Goal: Task Accomplishment & Management: Complete application form

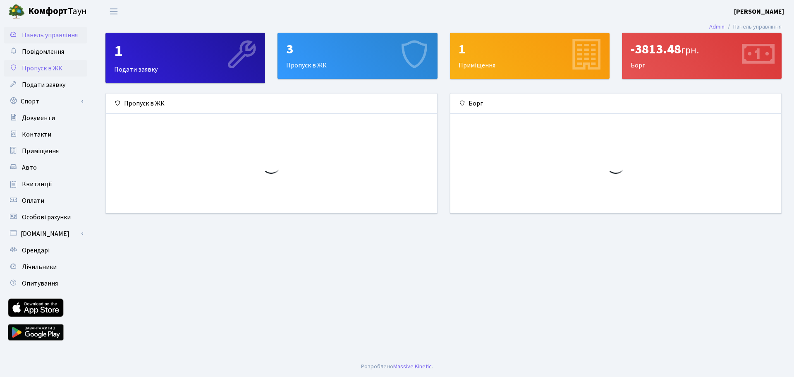
click at [46, 69] on span "Пропуск в ЖК" at bounding box center [42, 68] width 41 height 9
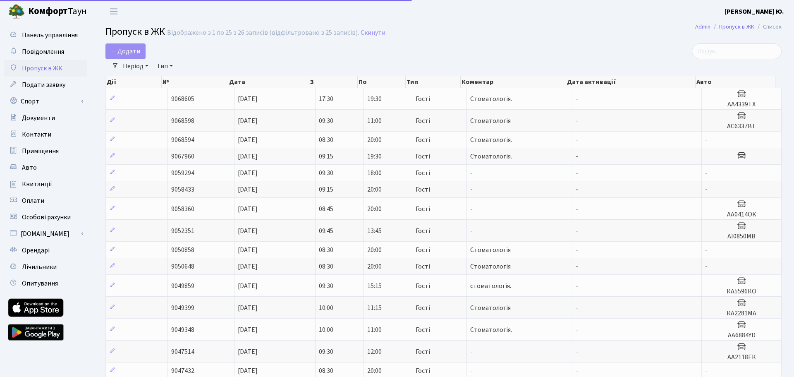
select select "25"
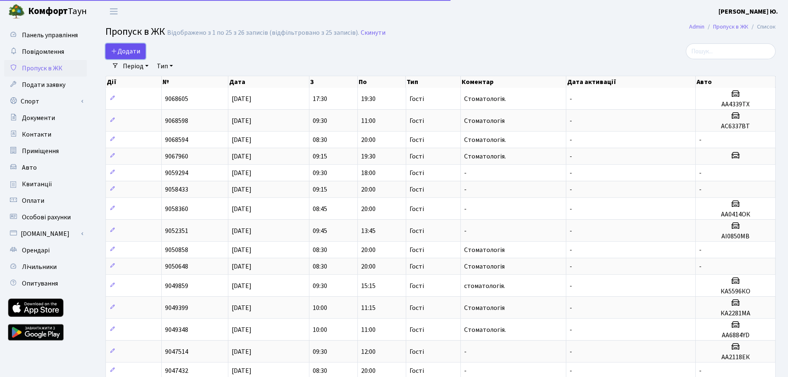
click at [124, 48] on span "Додати" at bounding box center [125, 51] width 29 height 9
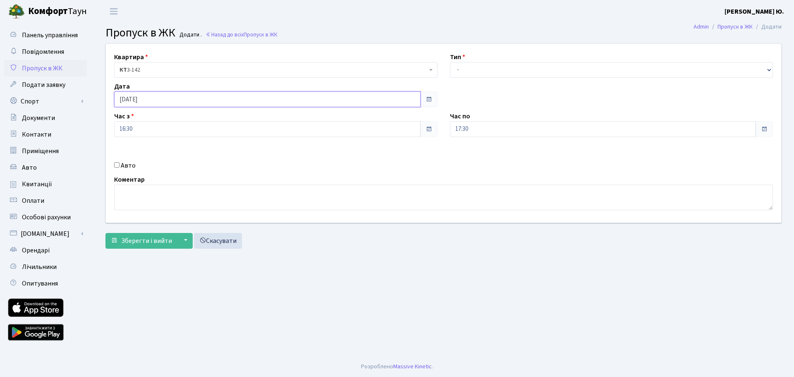
click at [147, 97] on input "[DATE]" at bounding box center [267, 99] width 306 height 16
click at [148, 165] on td "15" at bounding box center [147, 166] width 12 height 12
type input "[DATE]"
click at [134, 129] on input "16:30" at bounding box center [267, 129] width 306 height 16
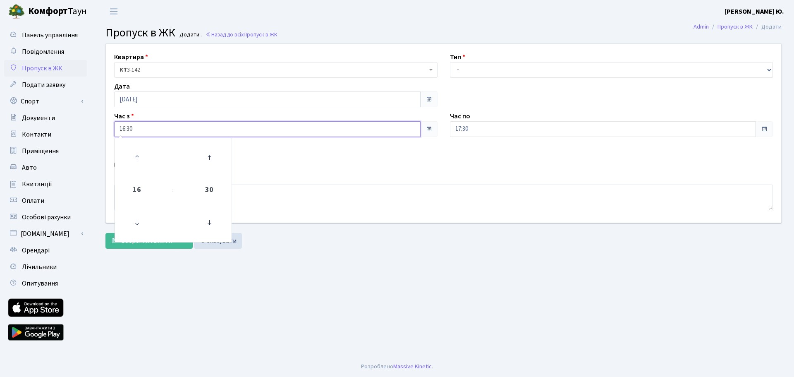
click at [142, 207] on td at bounding box center [137, 223] width 42 height 36
click at [139, 219] on icon at bounding box center [137, 222] width 22 height 22
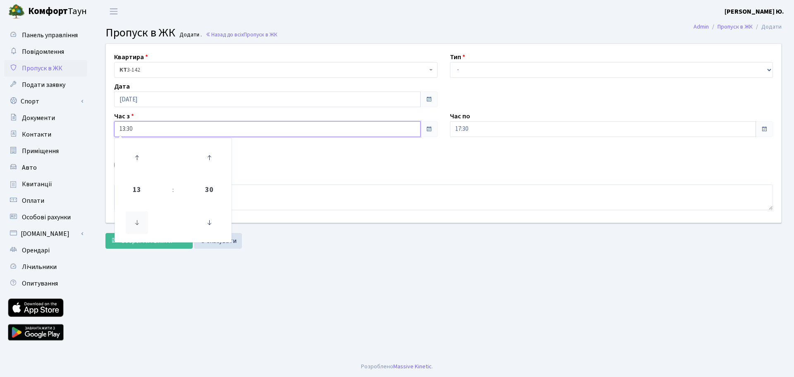
click at [140, 219] on icon at bounding box center [137, 222] width 22 height 22
click at [140, 218] on icon at bounding box center [137, 222] width 22 height 22
click at [139, 218] on icon at bounding box center [137, 222] width 22 height 22
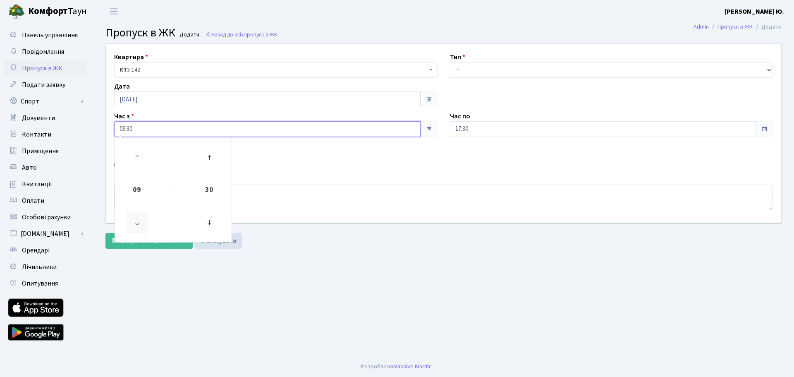
type input "08:30"
drag, startPoint x: 480, startPoint y: 72, endPoint x: 479, endPoint y: 77, distance: 5.2
click at [480, 72] on select "- Доставка Таксі Гості Сервіс" at bounding box center [611, 70] width 323 height 16
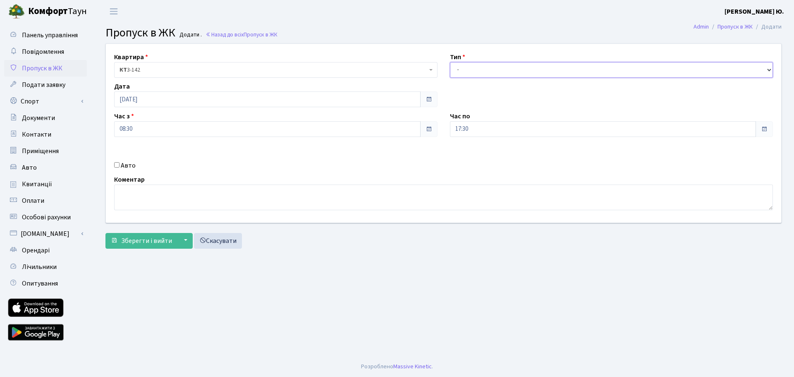
select select "3"
click at [450, 62] on select "- Доставка Таксі Гості Сервіс" at bounding box center [611, 70] width 323 height 16
click at [474, 131] on input "17:30" at bounding box center [603, 129] width 306 height 16
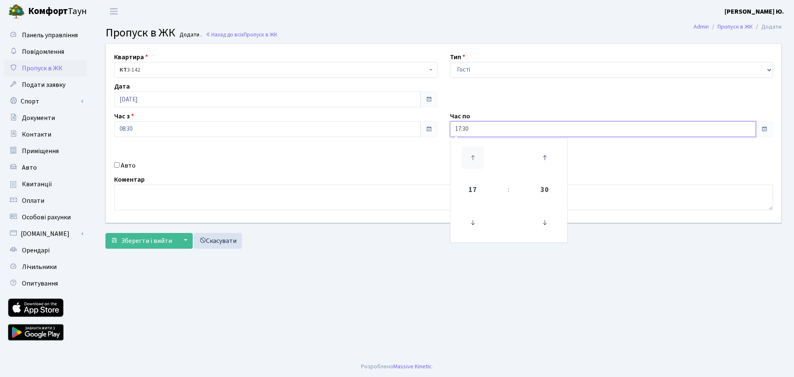
click at [474, 156] on icon at bounding box center [473, 157] width 22 height 22
click at [474, 157] on icon at bounding box center [473, 157] width 22 height 22
click at [475, 157] on icon at bounding box center [473, 157] width 22 height 22
click at [480, 223] on icon at bounding box center [473, 222] width 22 height 22
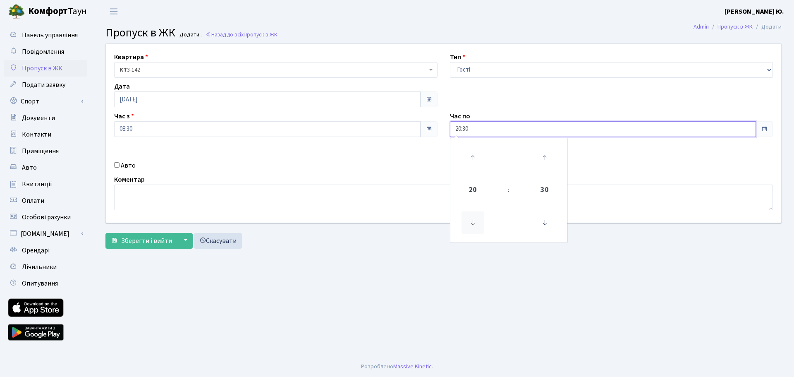
drag, startPoint x: 480, startPoint y: 223, endPoint x: 547, endPoint y: 223, distance: 66.6
click at [481, 223] on icon at bounding box center [473, 222] width 22 height 22
drag, startPoint x: 473, startPoint y: 158, endPoint x: 522, endPoint y: 190, distance: 58.9
click at [474, 158] on icon at bounding box center [473, 157] width 22 height 22
click at [547, 219] on icon at bounding box center [545, 222] width 22 height 22
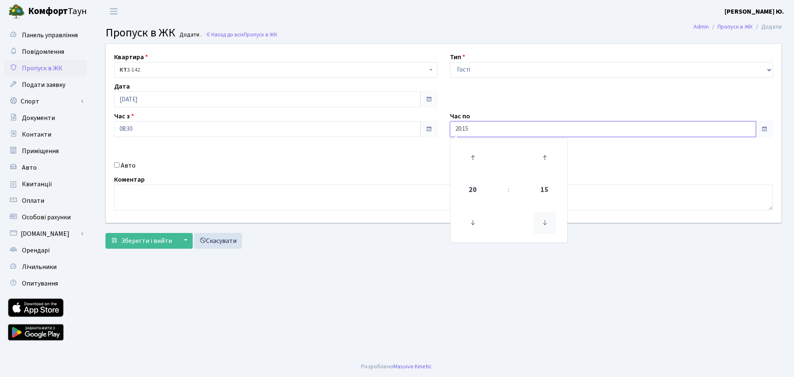
click at [547, 220] on icon at bounding box center [545, 222] width 22 height 22
type input "20:00"
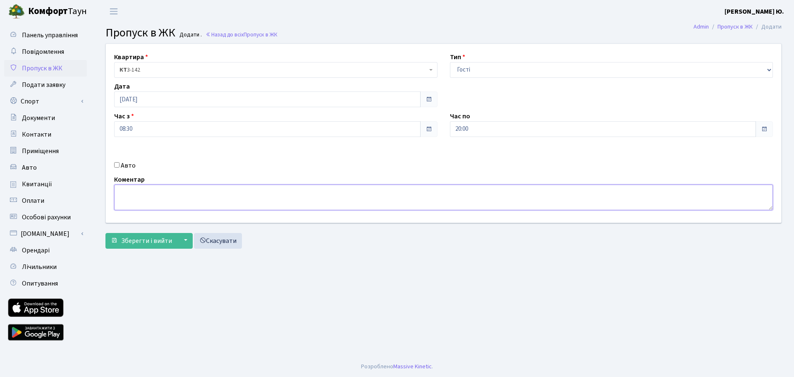
click at [399, 208] on textarea at bounding box center [443, 197] width 659 height 26
type textarea "Стоматологія"
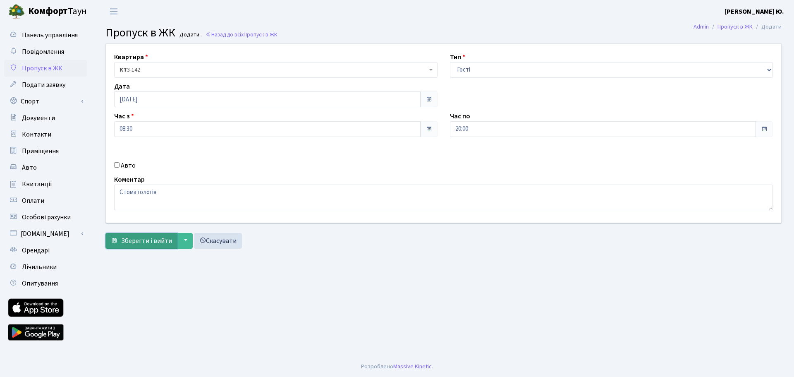
click at [132, 234] on button "Зберегти і вийти" at bounding box center [141, 241] width 72 height 16
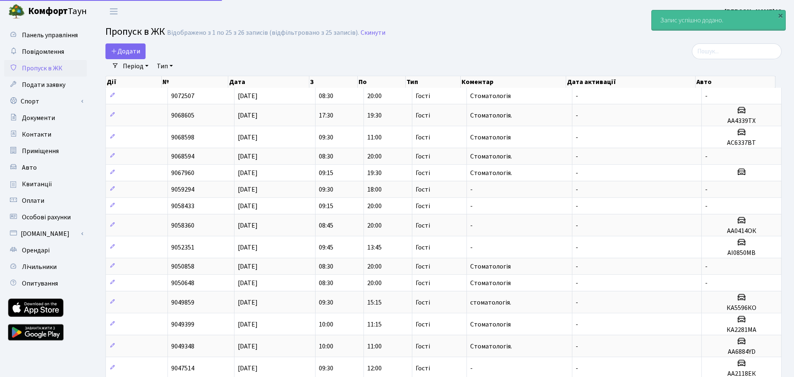
select select "25"
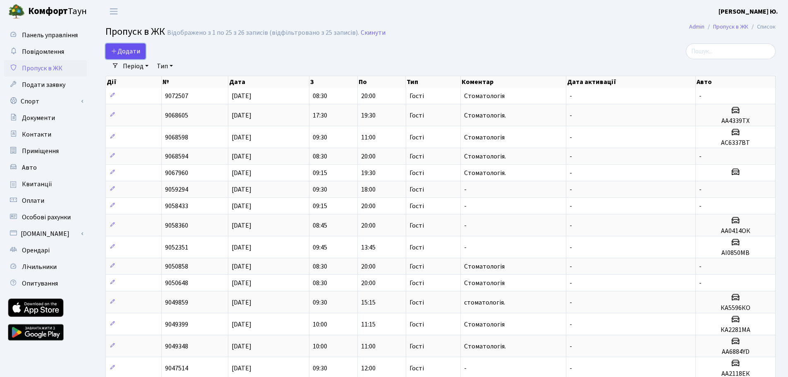
click at [132, 45] on link "Додати" at bounding box center [125, 51] width 40 height 16
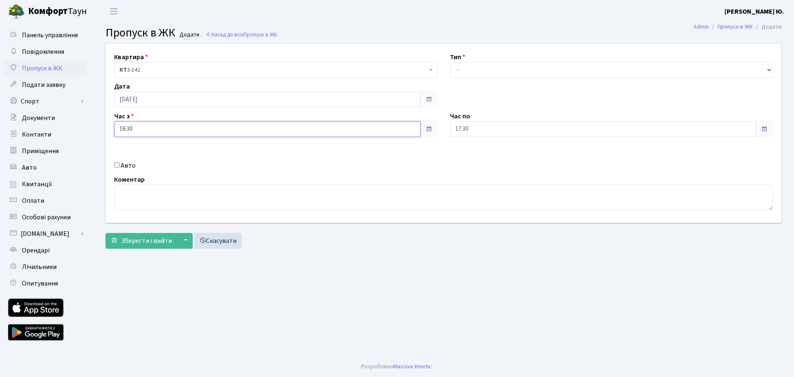
click at [149, 128] on input "16:30" at bounding box center [267, 129] width 306 height 16
click at [148, 103] on input "[DATE]" at bounding box center [267, 99] width 306 height 16
click at [147, 170] on td "15" at bounding box center [147, 166] width 12 height 12
type input "[DATE]"
click at [469, 69] on select "- Доставка Таксі Гості Сервіс" at bounding box center [611, 70] width 323 height 16
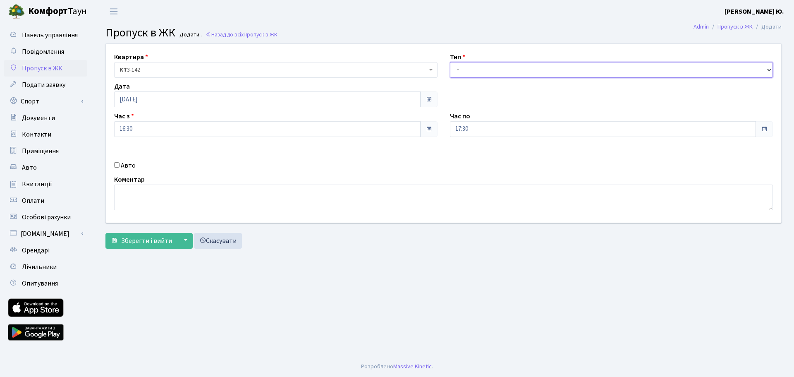
select select "3"
click at [450, 62] on select "- Доставка Таксі Гості Сервіс" at bounding box center [611, 70] width 323 height 16
click at [146, 131] on input "16:30" at bounding box center [267, 129] width 306 height 16
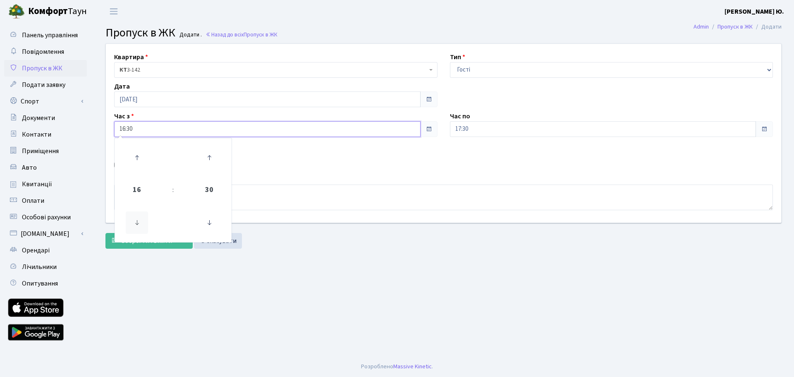
click at [143, 221] on icon at bounding box center [137, 222] width 22 height 22
click at [143, 220] on icon at bounding box center [137, 222] width 22 height 22
click at [144, 220] on icon at bounding box center [137, 222] width 22 height 22
click at [144, 219] on icon at bounding box center [137, 222] width 22 height 22
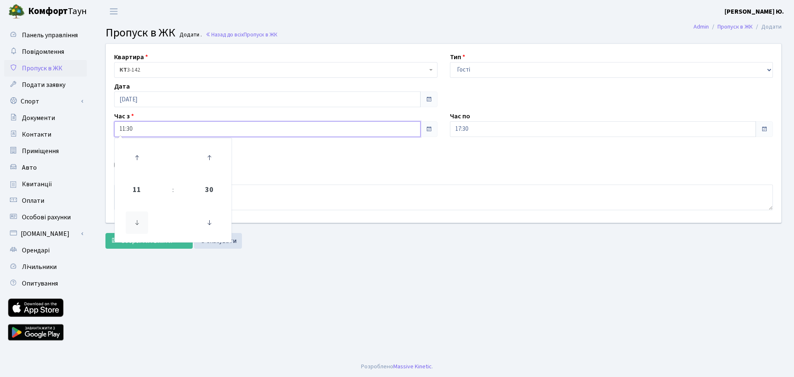
click at [143, 219] on icon at bounding box center [137, 222] width 22 height 22
click at [142, 219] on icon at bounding box center [137, 222] width 22 height 22
click at [141, 218] on icon at bounding box center [137, 222] width 22 height 22
type input "08:30"
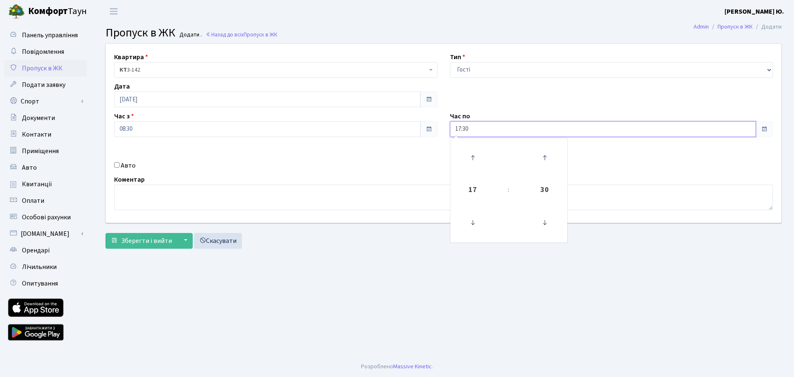
click at [457, 130] on input "17:30" at bounding box center [603, 129] width 306 height 16
click at [476, 163] on icon at bounding box center [473, 157] width 22 height 22
click at [476, 225] on icon at bounding box center [473, 222] width 22 height 22
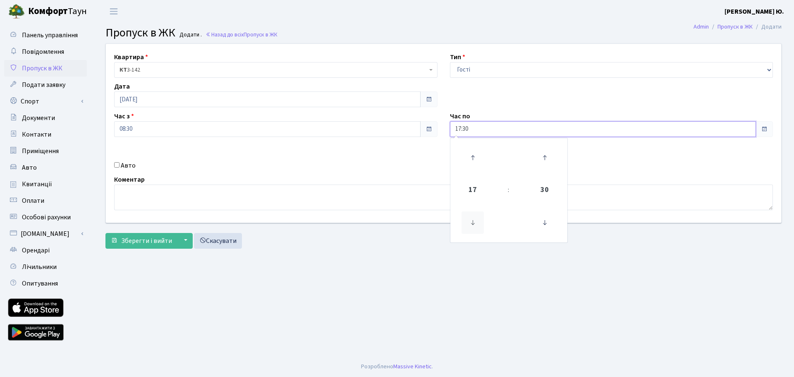
click at [476, 225] on icon at bounding box center [473, 222] width 22 height 22
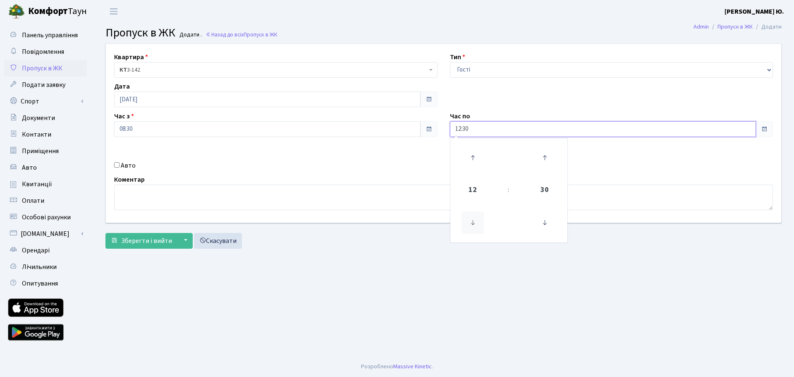
click at [475, 225] on icon at bounding box center [473, 222] width 22 height 22
click at [474, 224] on icon at bounding box center [473, 222] width 22 height 22
click at [476, 223] on icon at bounding box center [473, 222] width 22 height 22
click at [238, 196] on textarea at bounding box center [443, 197] width 659 height 26
click at [473, 129] on input "09:30" at bounding box center [603, 129] width 306 height 16
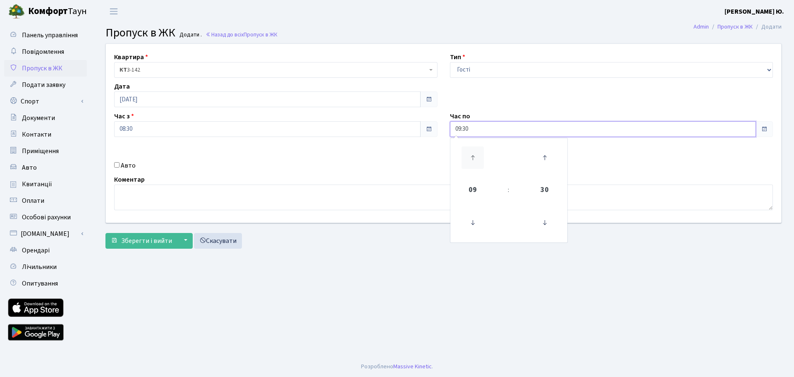
click at [474, 155] on icon at bounding box center [473, 157] width 22 height 22
drag, startPoint x: 474, startPoint y: 164, endPoint x: 478, endPoint y: 173, distance: 10.4
click at [474, 165] on icon at bounding box center [473, 157] width 22 height 22
type input "11:30"
drag, startPoint x: 359, startPoint y: 191, endPoint x: 370, endPoint y: 194, distance: 10.9
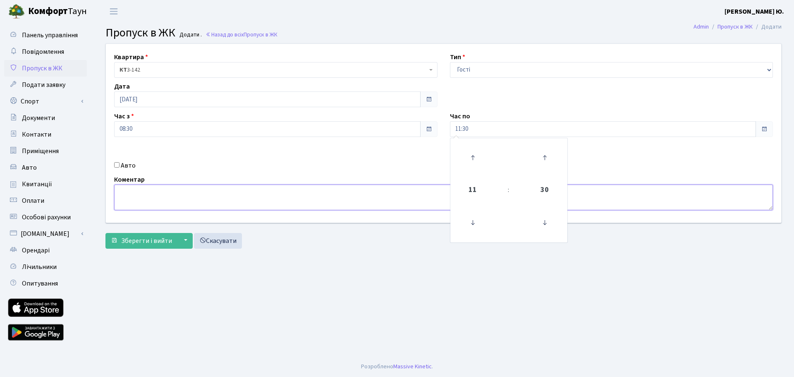
click at [362, 192] on textarea at bounding box center [443, 197] width 659 height 26
click at [139, 193] on textarea "Стомаологія" at bounding box center [443, 197] width 659 height 26
click at [136, 192] on textarea "Стомаологія" at bounding box center [443, 197] width 659 height 26
type textarea "Стоматологія"
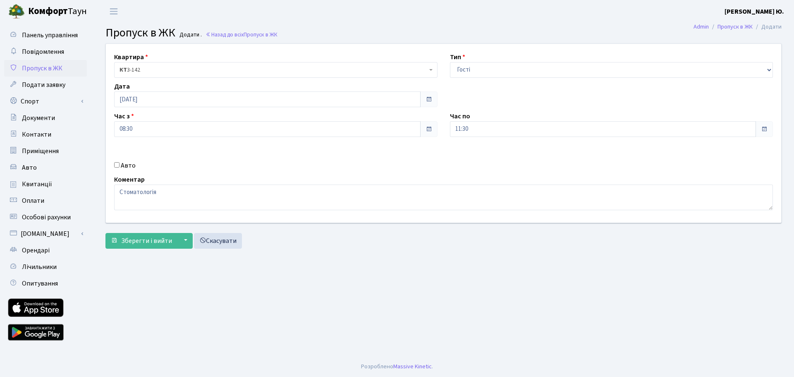
click at [117, 164] on input "Авто" at bounding box center [116, 164] width 5 height 5
checkbox input "true"
paste input "АС6337ВТ"
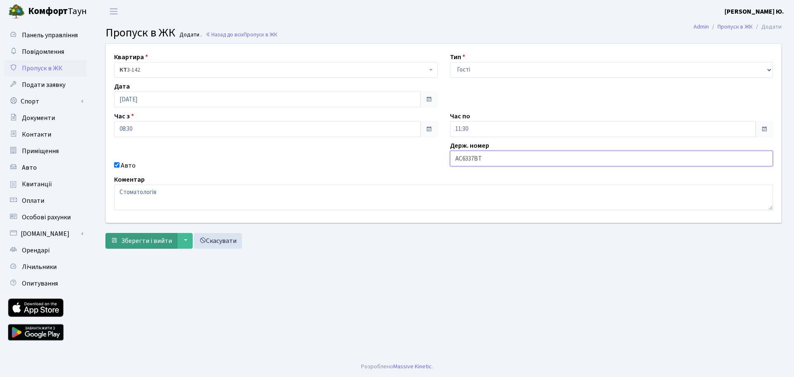
type input "АС6337ВТ"
click at [150, 237] on span "Зберегти і вийти" at bounding box center [146, 240] width 51 height 9
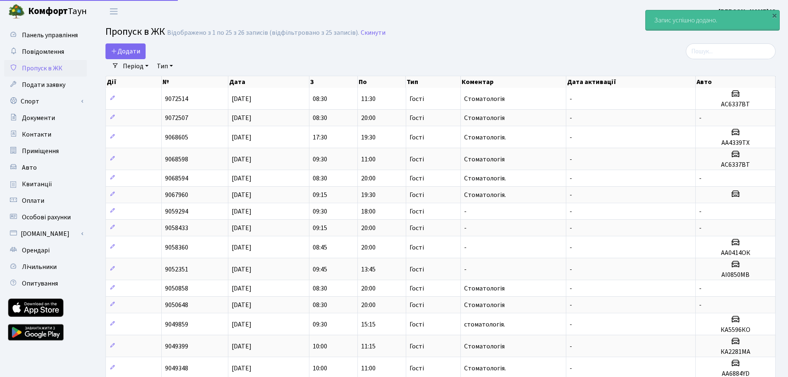
select select "25"
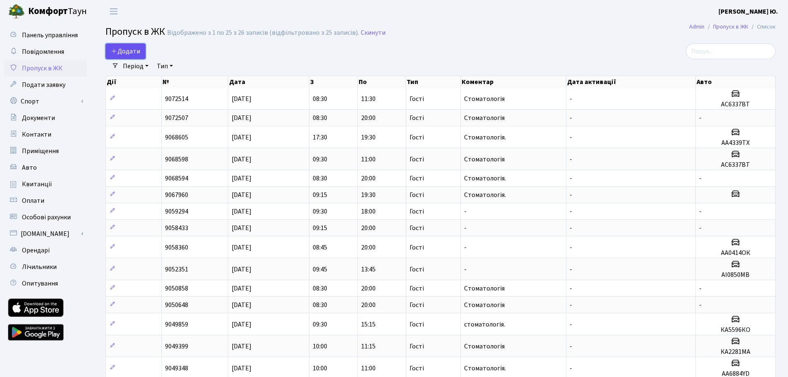
click at [130, 49] on span "Додати" at bounding box center [125, 51] width 29 height 9
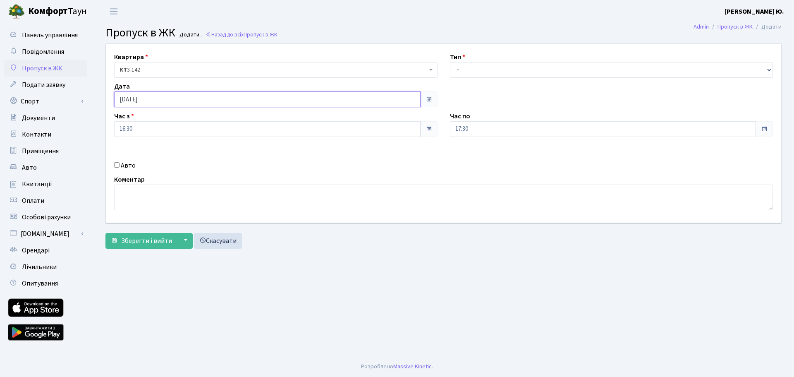
click at [156, 93] on input "[DATE]" at bounding box center [267, 99] width 306 height 16
click at [148, 166] on td "15" at bounding box center [147, 166] width 12 height 12
type input "[DATE]"
click at [130, 127] on input "16:30" at bounding box center [267, 129] width 306 height 16
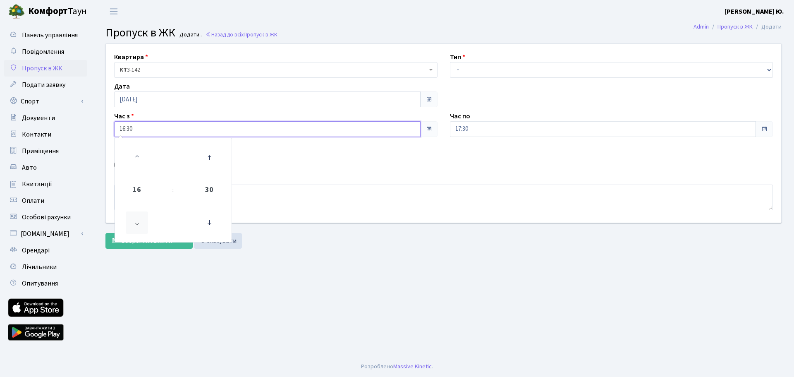
click at [140, 226] on icon at bounding box center [137, 222] width 22 height 22
type input "13:30"
click at [473, 72] on select "- Доставка Таксі Гості Сервіс" at bounding box center [611, 70] width 323 height 16
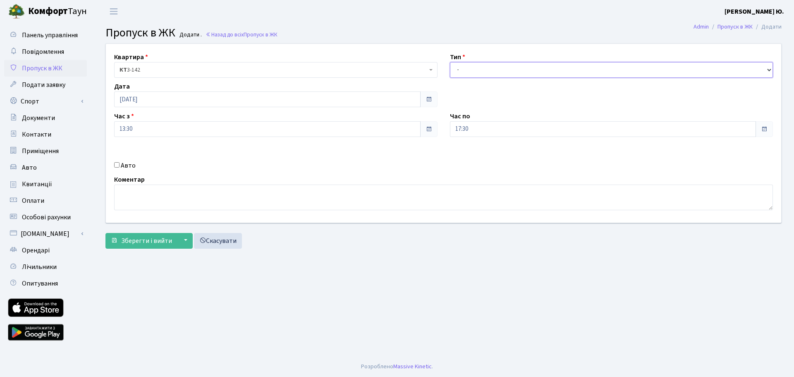
select select "3"
click at [450, 62] on select "- Доставка Таксі Гості Сервіс" at bounding box center [611, 70] width 323 height 16
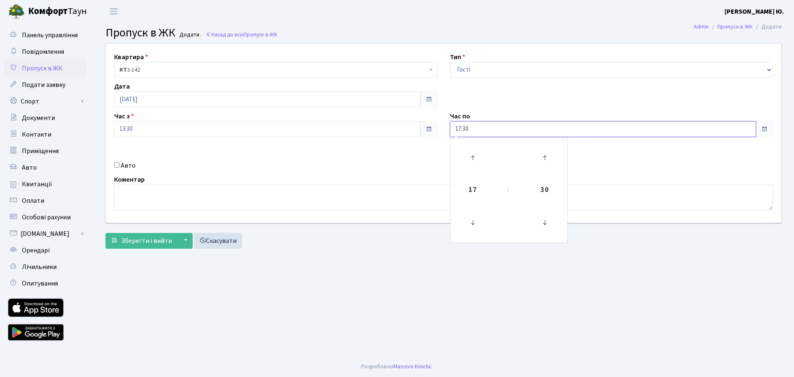
click at [477, 127] on input "17:30" at bounding box center [603, 129] width 306 height 16
click at [469, 229] on icon at bounding box center [473, 222] width 22 height 22
click at [470, 230] on icon at bounding box center [473, 222] width 22 height 22
type input "14:30"
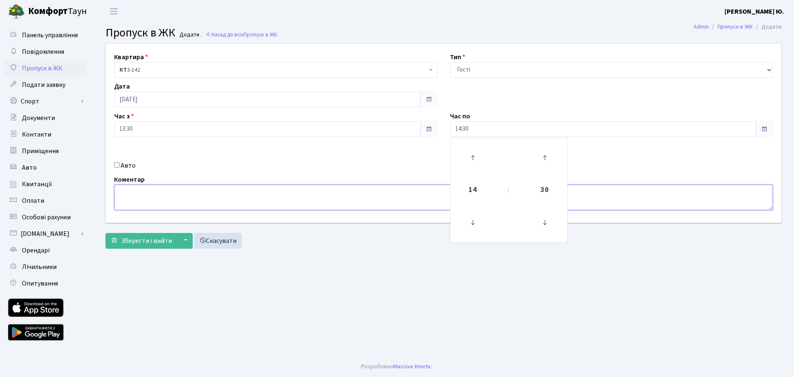
click at [359, 193] on textarea at bounding box center [443, 197] width 659 height 26
type textarea "Стоматологія"
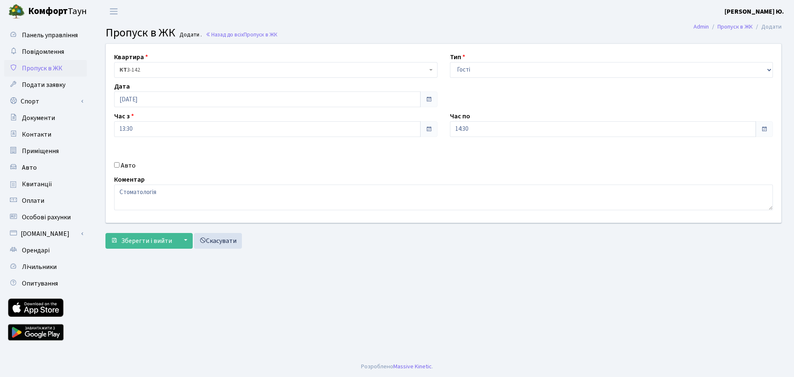
drag, startPoint x: 115, startPoint y: 164, endPoint x: 231, endPoint y: 168, distance: 115.4
click at [116, 164] on input "Авто" at bounding box center [116, 164] width 5 height 5
checkbox input "true"
paste input "Ка6446в"
click at [463, 158] on input "Ка6446в" at bounding box center [611, 159] width 323 height 16
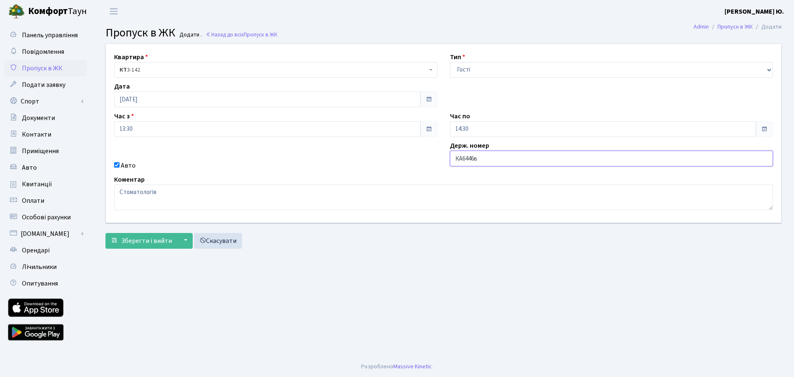
click at [458, 160] on input "КА6446в" at bounding box center [611, 159] width 323 height 16
click at [483, 156] on input "КА6446в" at bounding box center [611, 159] width 323 height 16
type input "КА6446ВТ"
click at [163, 246] on button "Зберегти і вийти" at bounding box center [141, 241] width 72 height 16
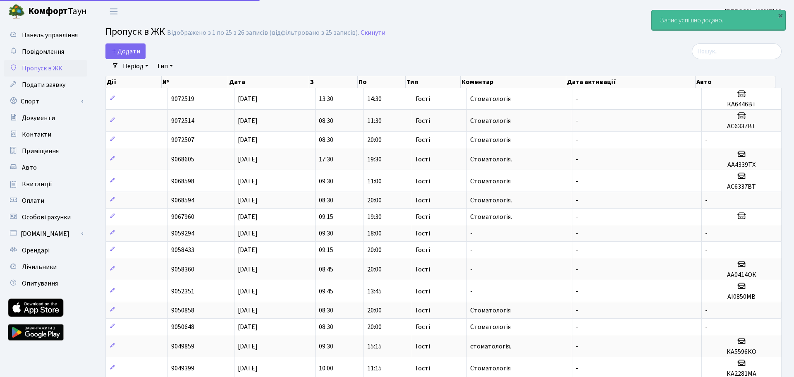
select select "25"
